Goal: Find specific page/section: Find specific page/section

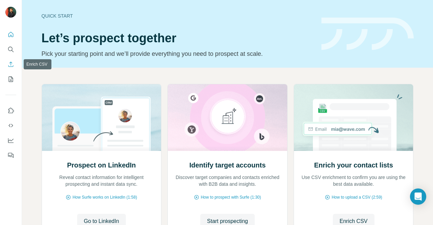
click at [12, 63] on icon "Enrich CSV" at bounding box center [10, 64] width 5 height 5
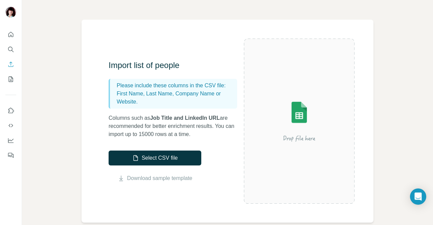
scroll to position [13, 0]
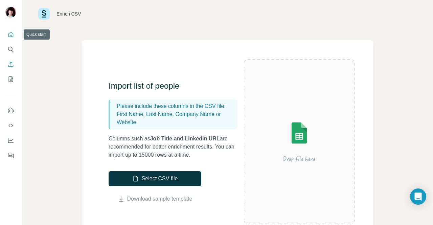
click at [11, 38] on button "Quick start" at bounding box center [10, 34] width 11 height 12
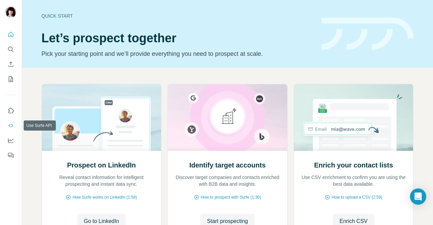
click at [11, 124] on icon "Use Surfe API" at bounding box center [10, 125] width 7 height 7
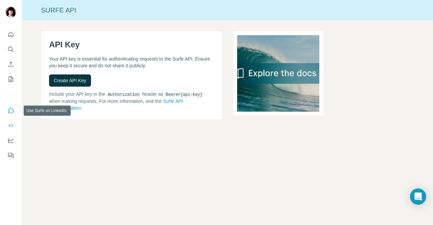
click at [11, 111] on icon "Use Surfe on LinkedIn" at bounding box center [10, 110] width 7 height 7
